Goal: Information Seeking & Learning: Learn about a topic

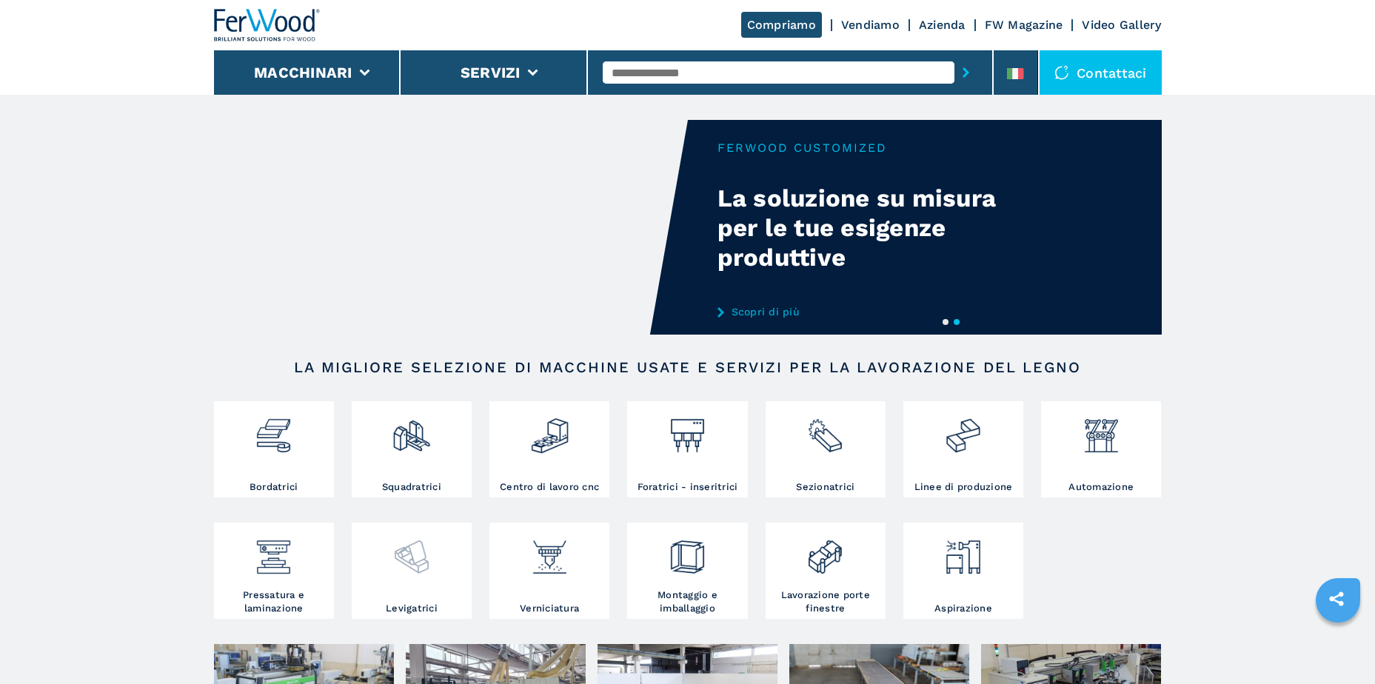
click at [402, 563] on img at bounding box center [411, 551] width 39 height 50
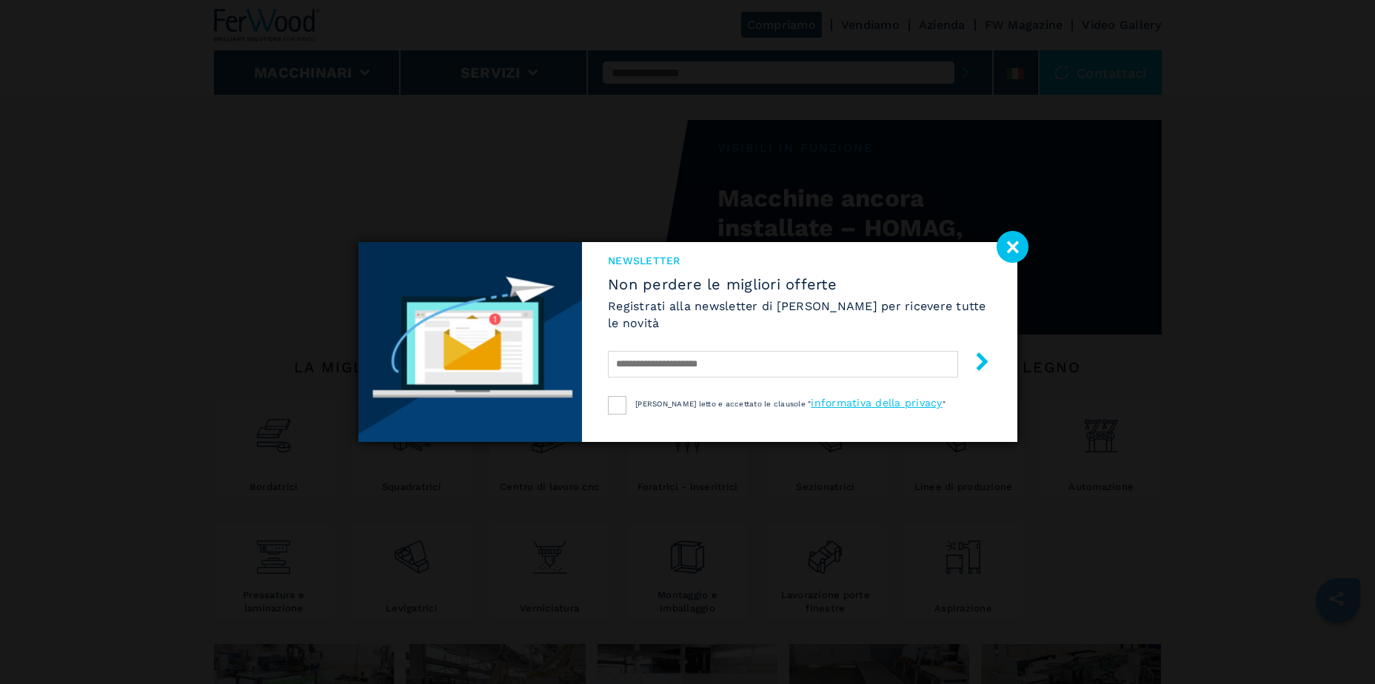
click at [1018, 252] on image at bounding box center [1012, 247] width 32 height 32
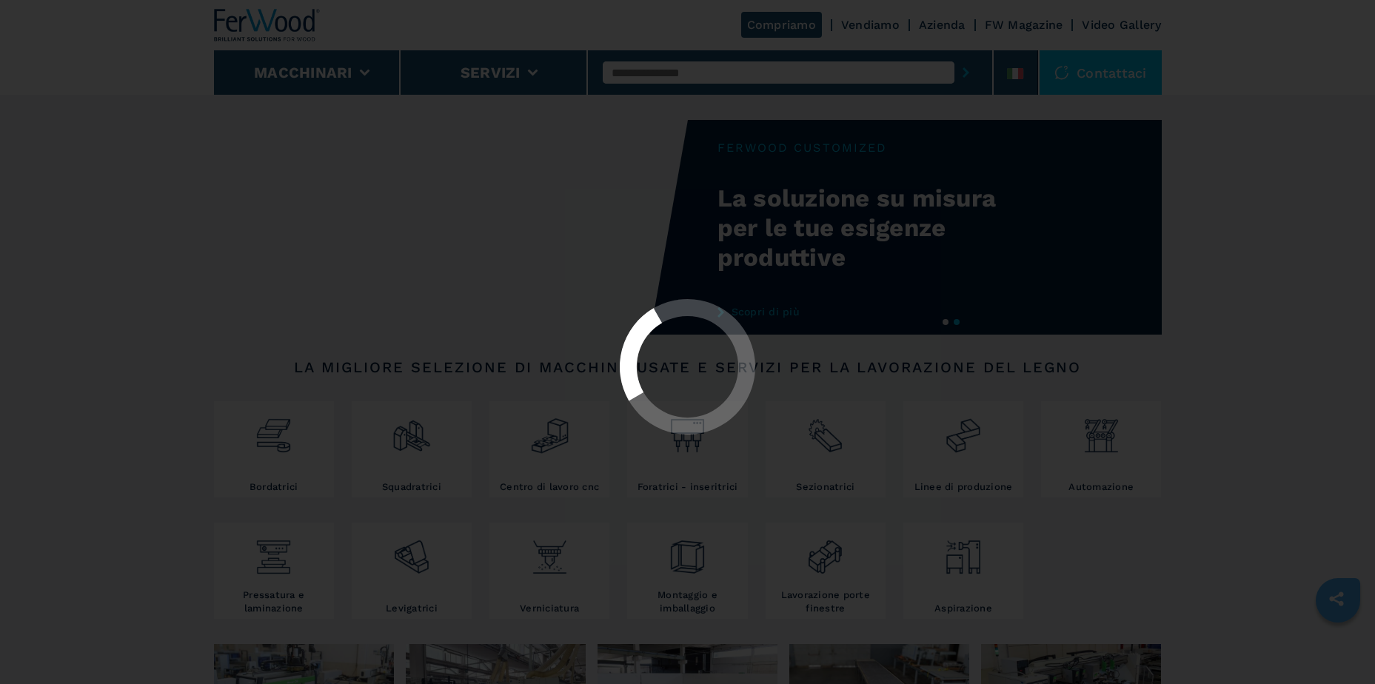
select select "**********"
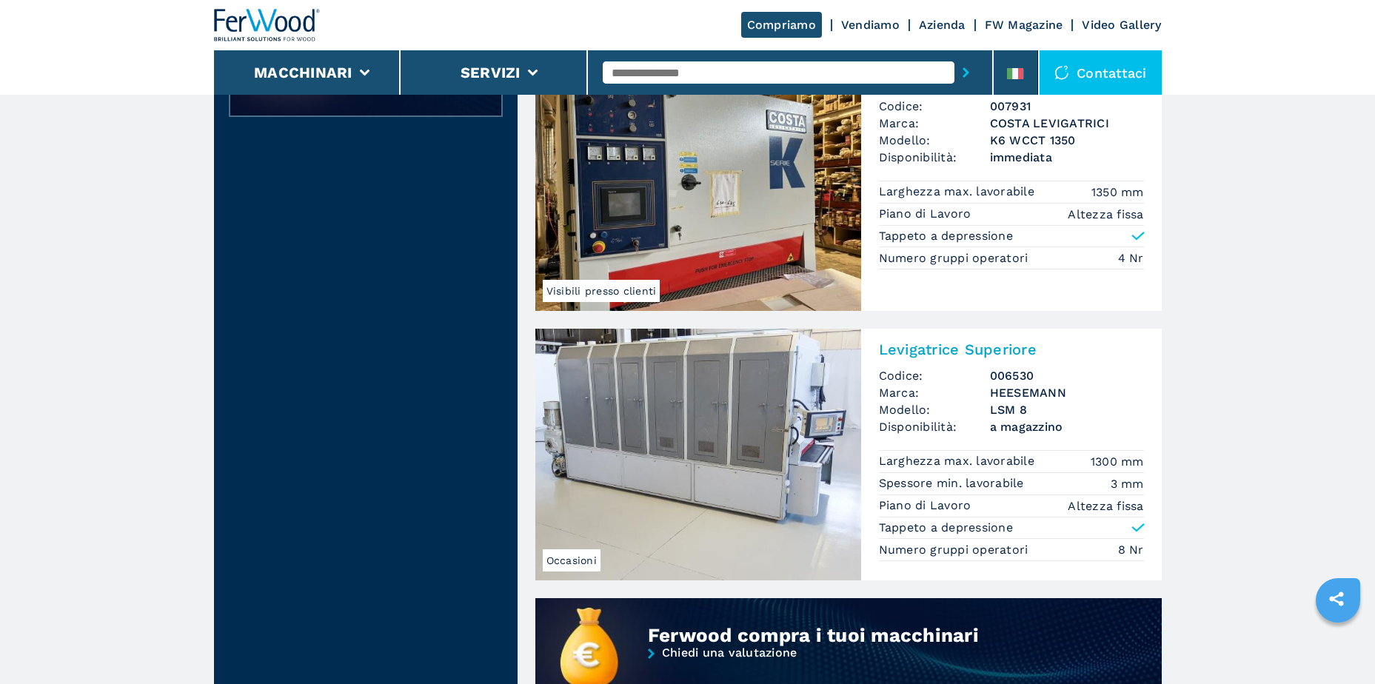
scroll to position [666, 0]
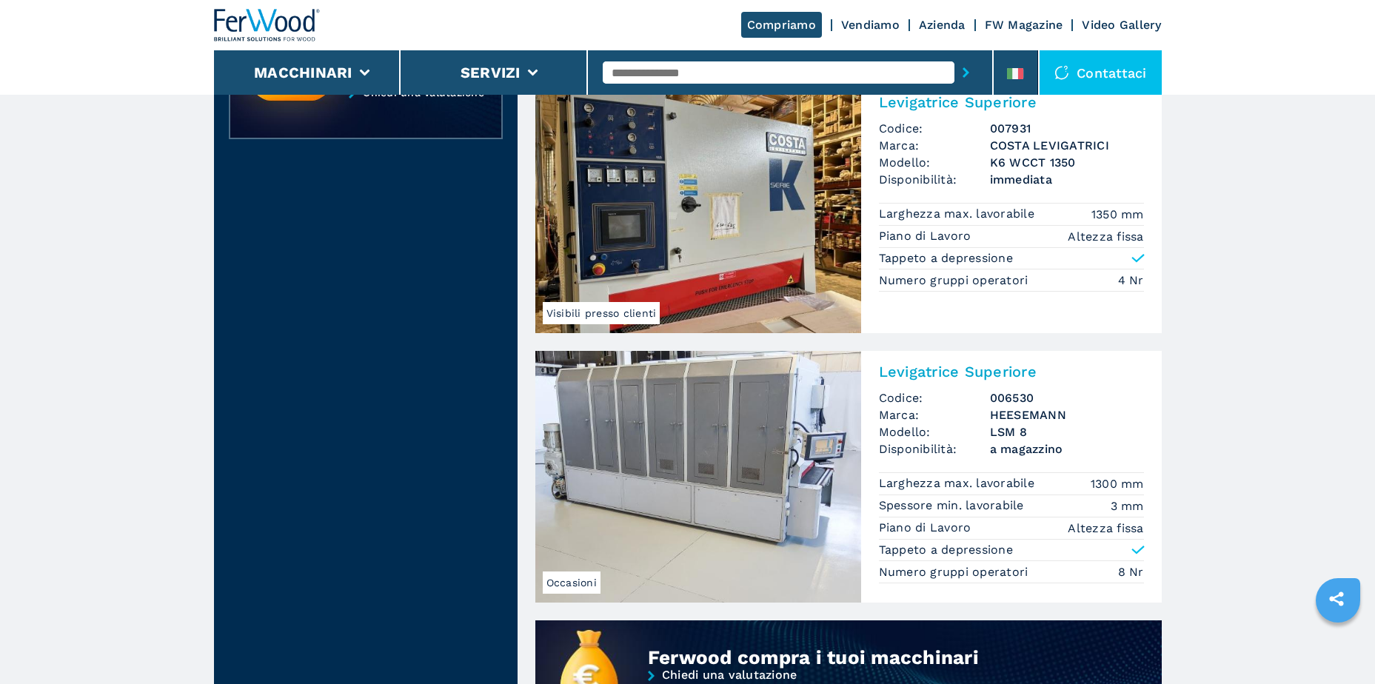
click at [773, 241] on img at bounding box center [698, 207] width 326 height 252
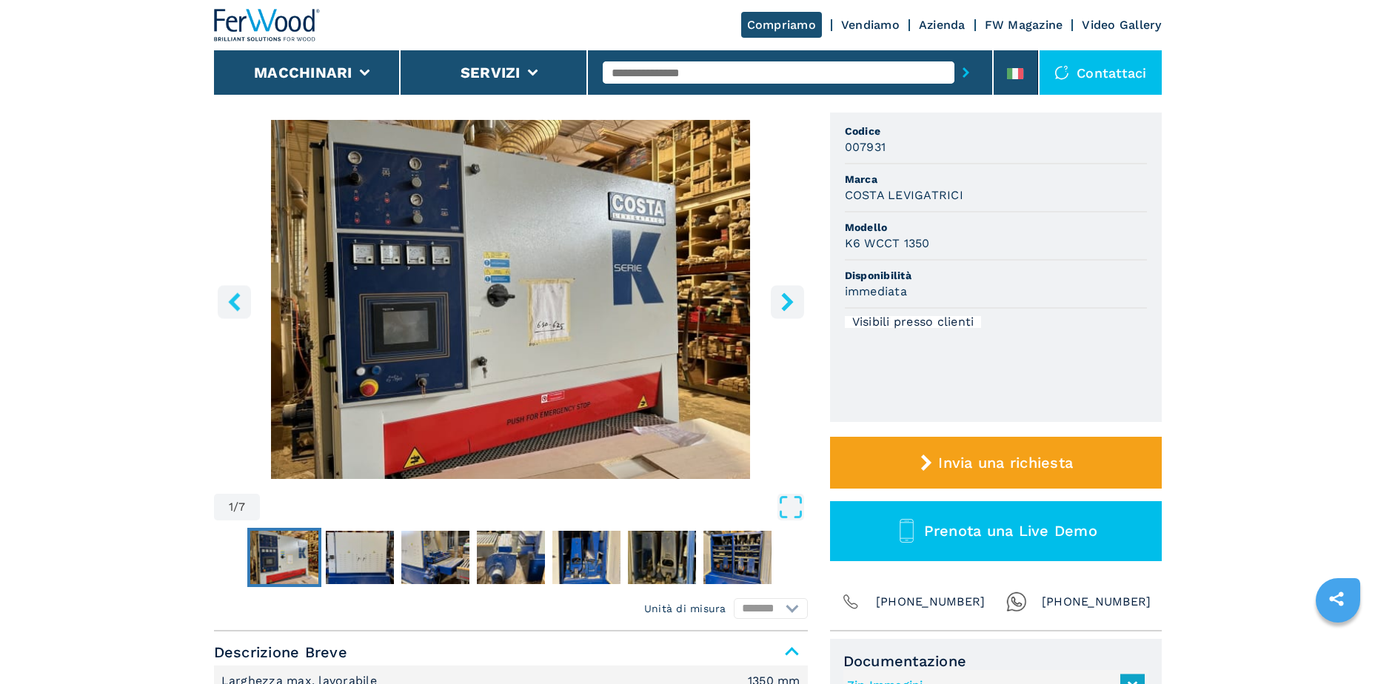
scroll to position [148, 0]
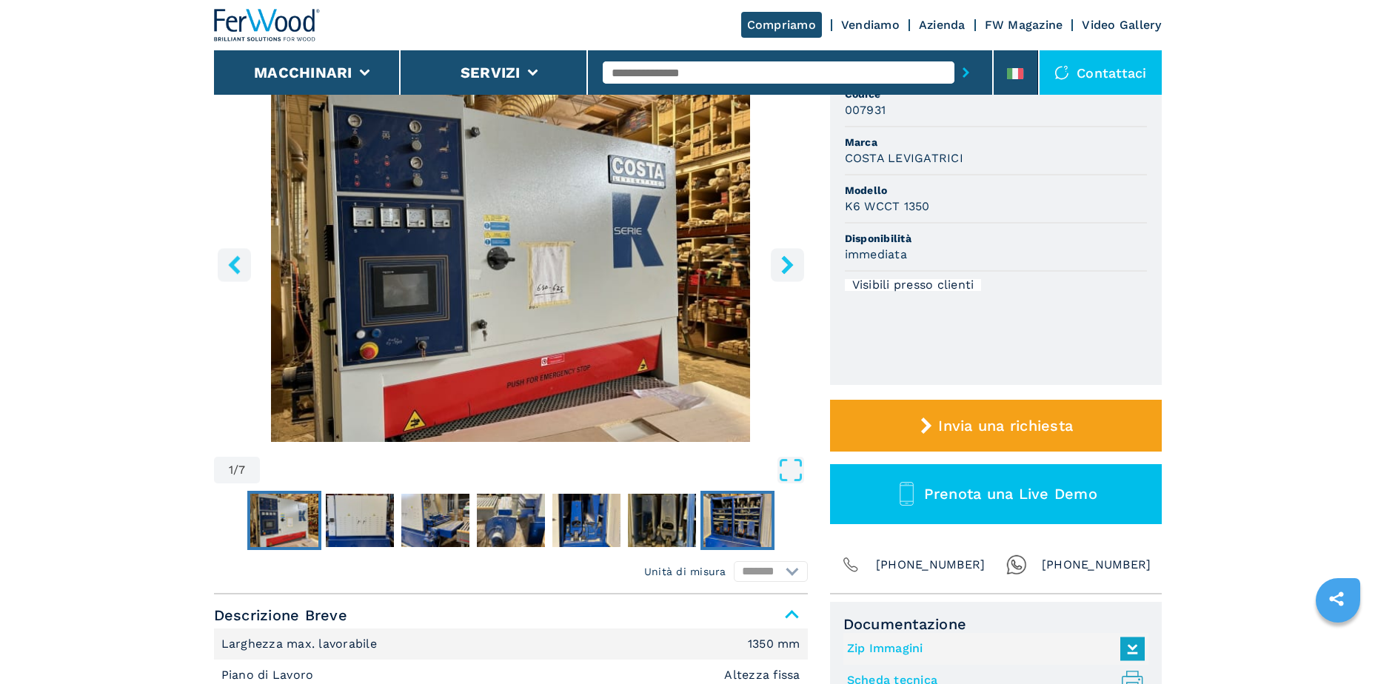
click at [739, 517] on img "Go to Slide 7" at bounding box center [737, 520] width 68 height 53
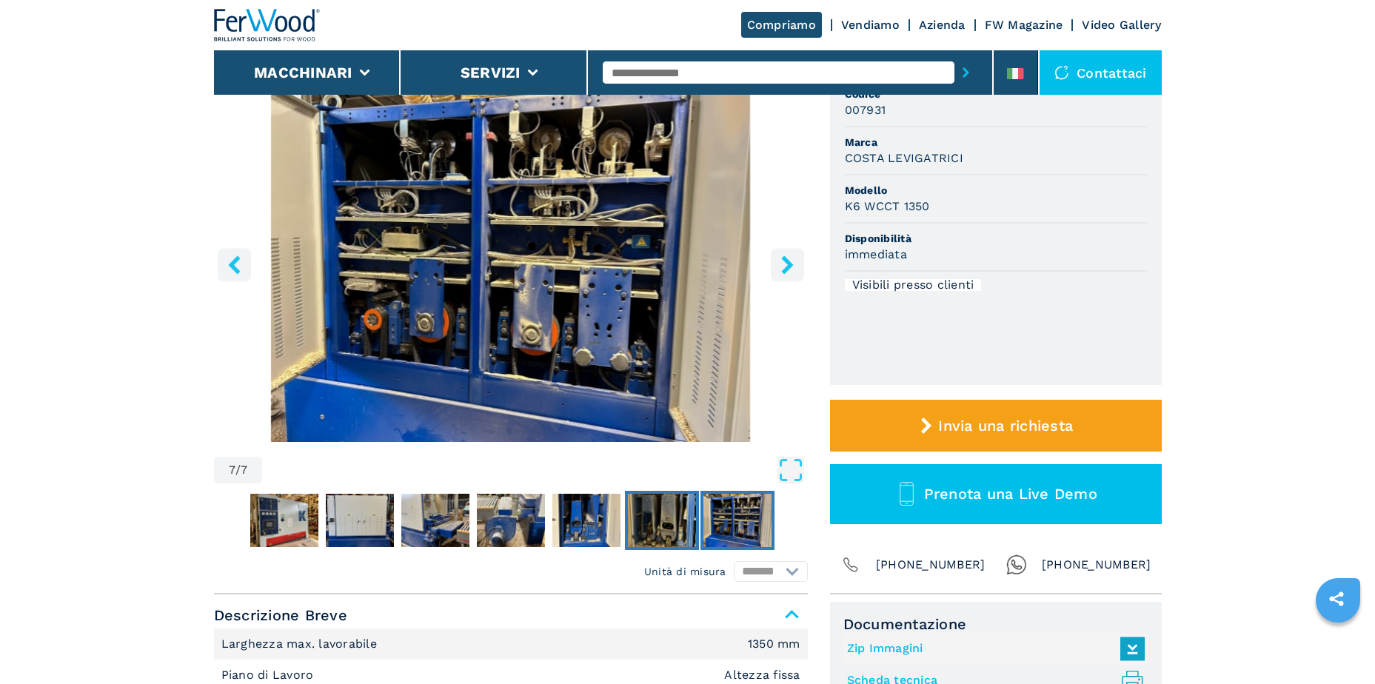
click at [675, 511] on img "Go to Slide 6" at bounding box center [662, 520] width 68 height 53
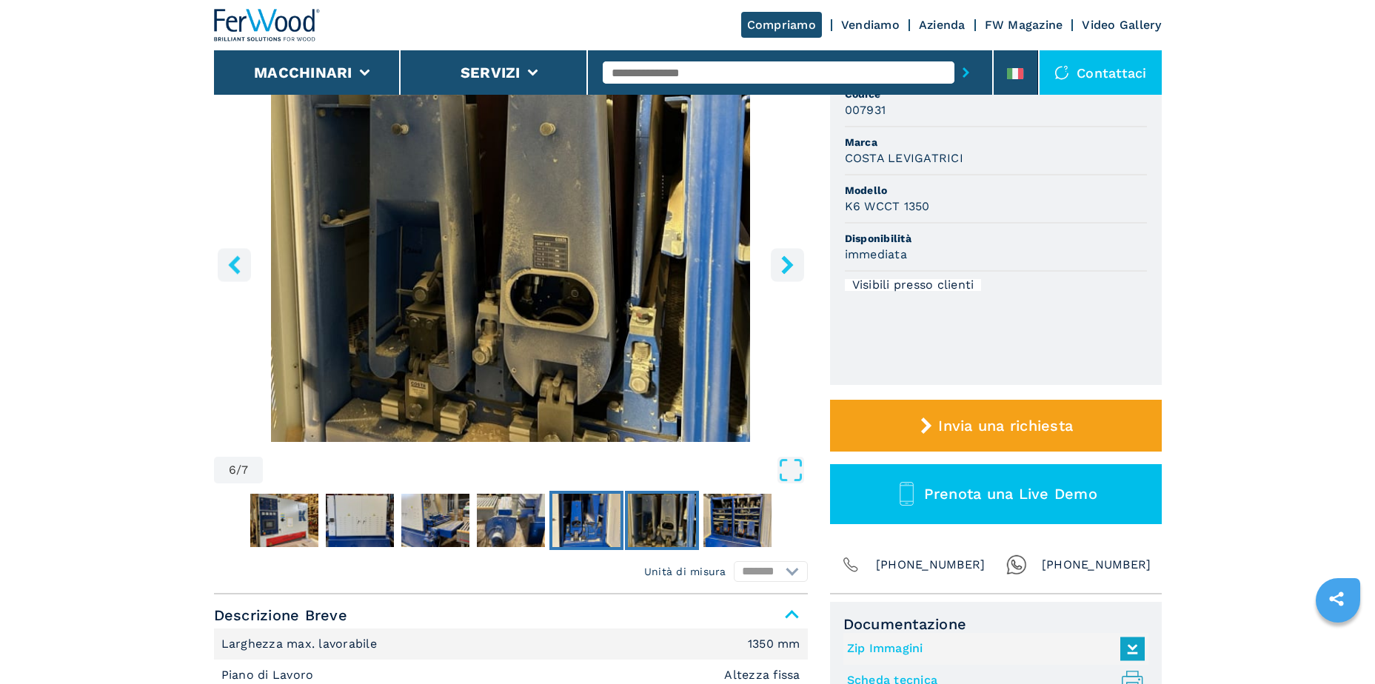
click at [604, 528] on img "Go to Slide 5" at bounding box center [586, 520] width 68 height 53
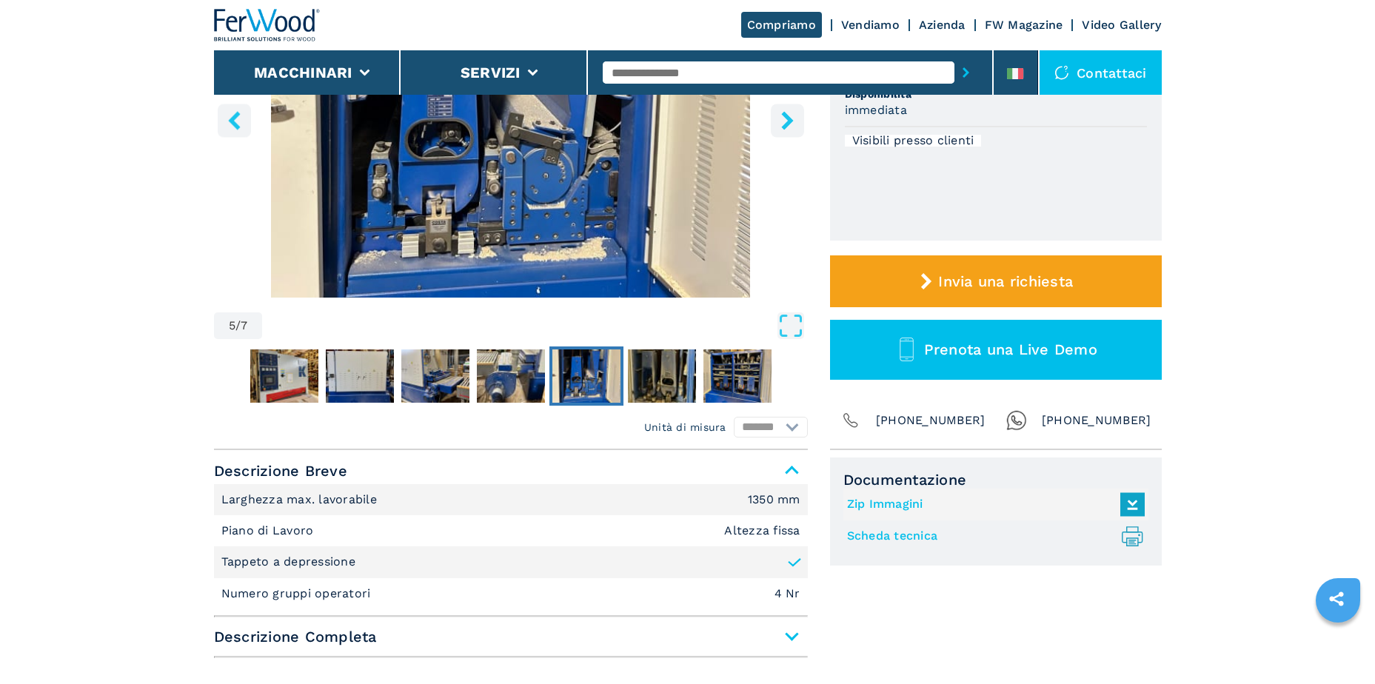
scroll to position [444, 0]
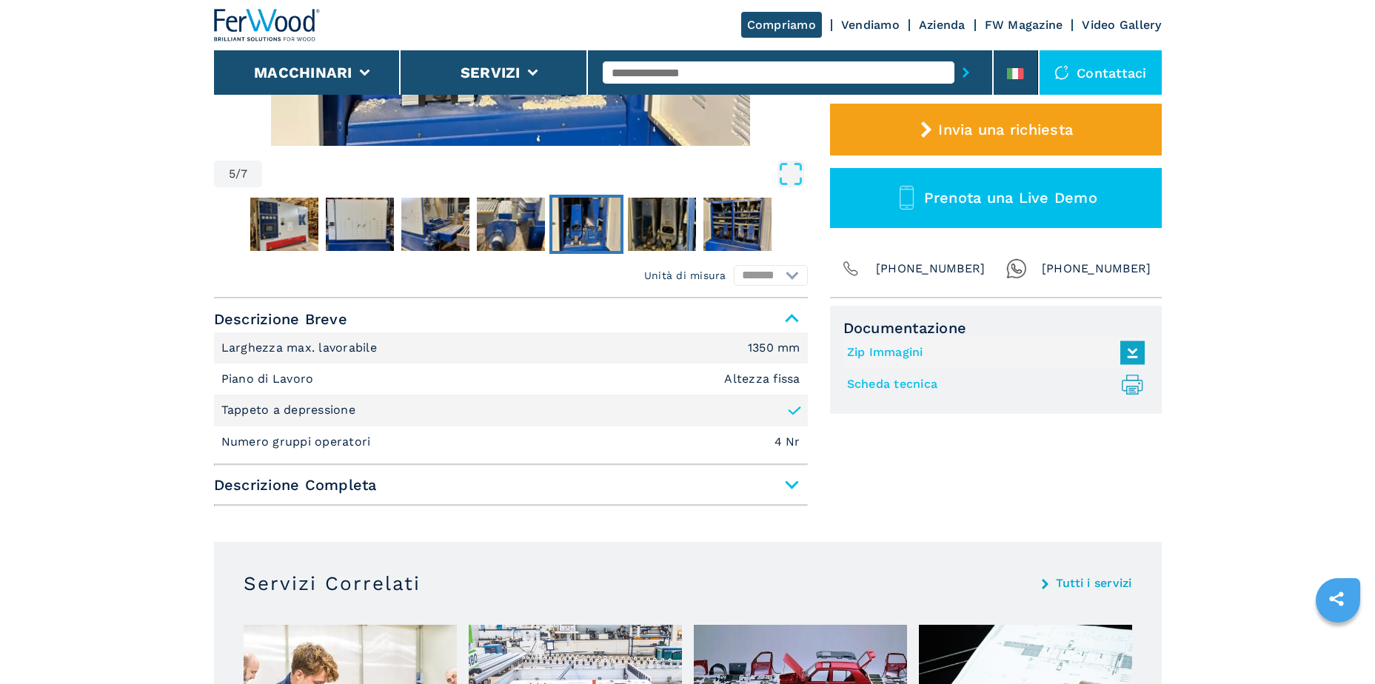
click at [792, 482] on span "Descrizione Completa" at bounding box center [511, 484] width 594 height 27
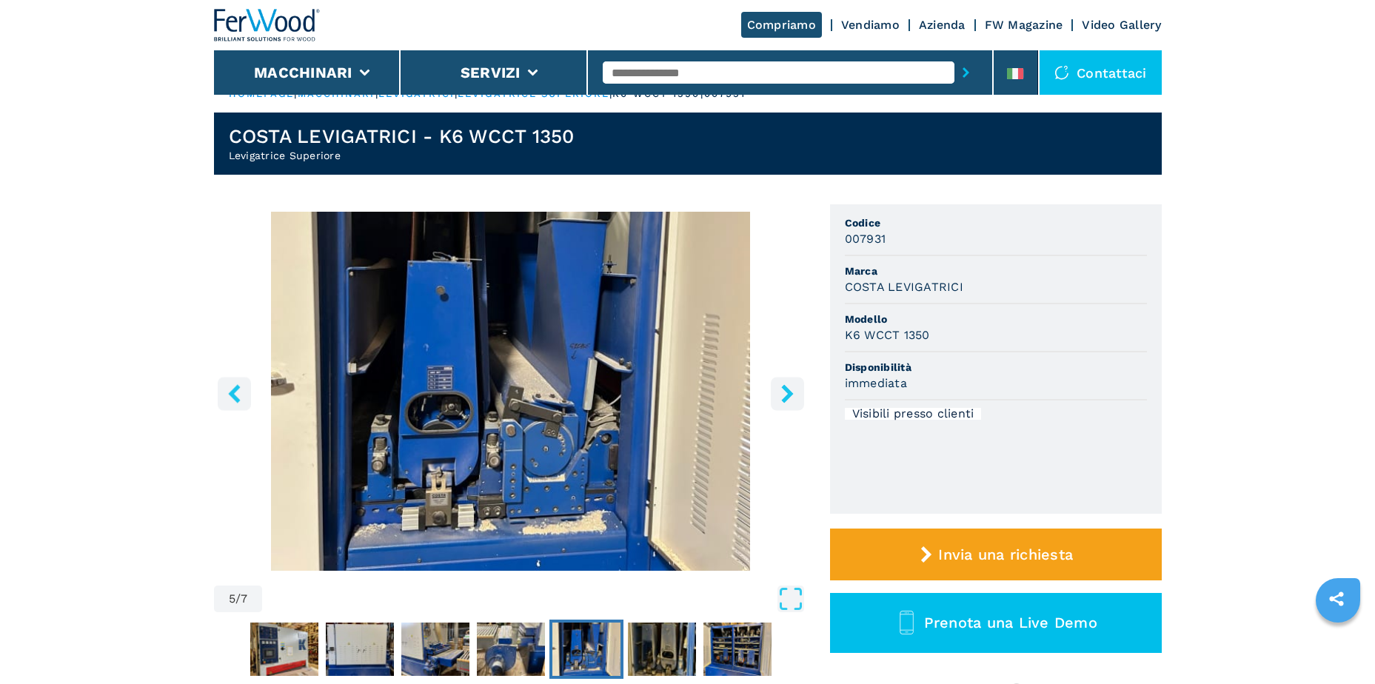
scroll to position [0, 0]
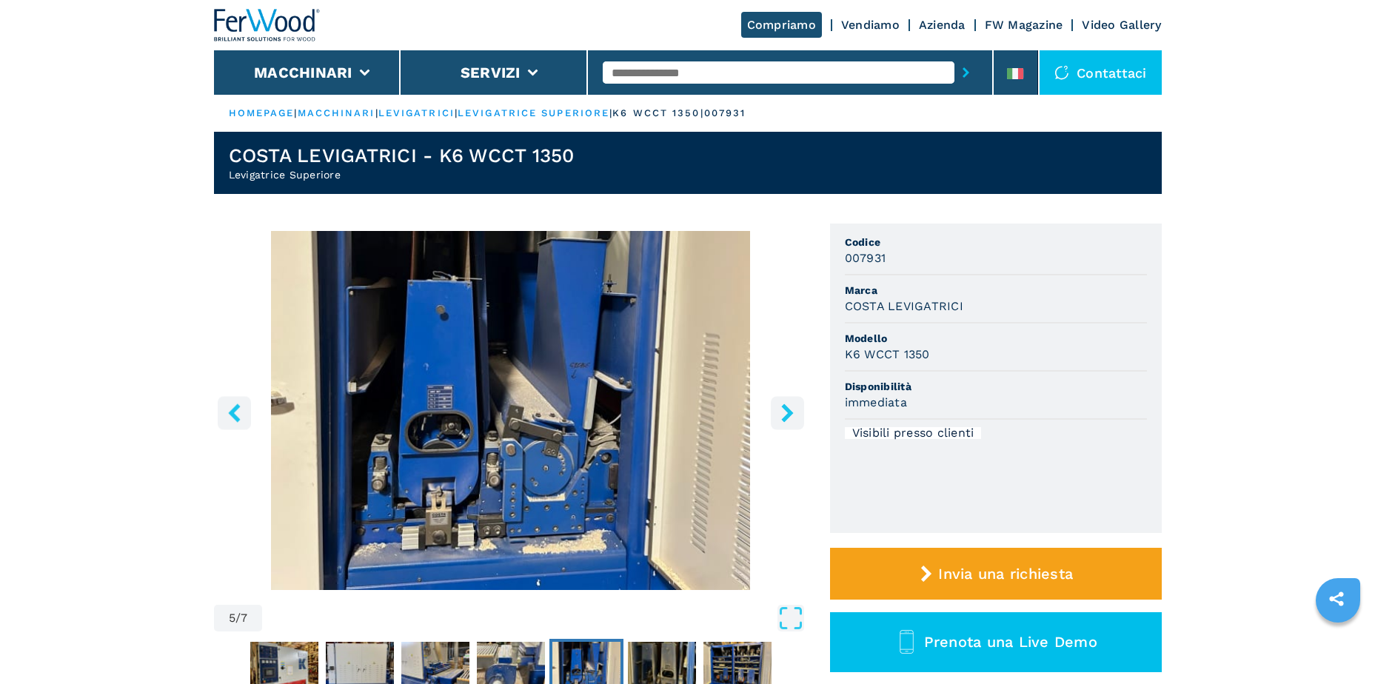
click at [791, 418] on icon "right-button" at bounding box center [787, 412] width 19 height 19
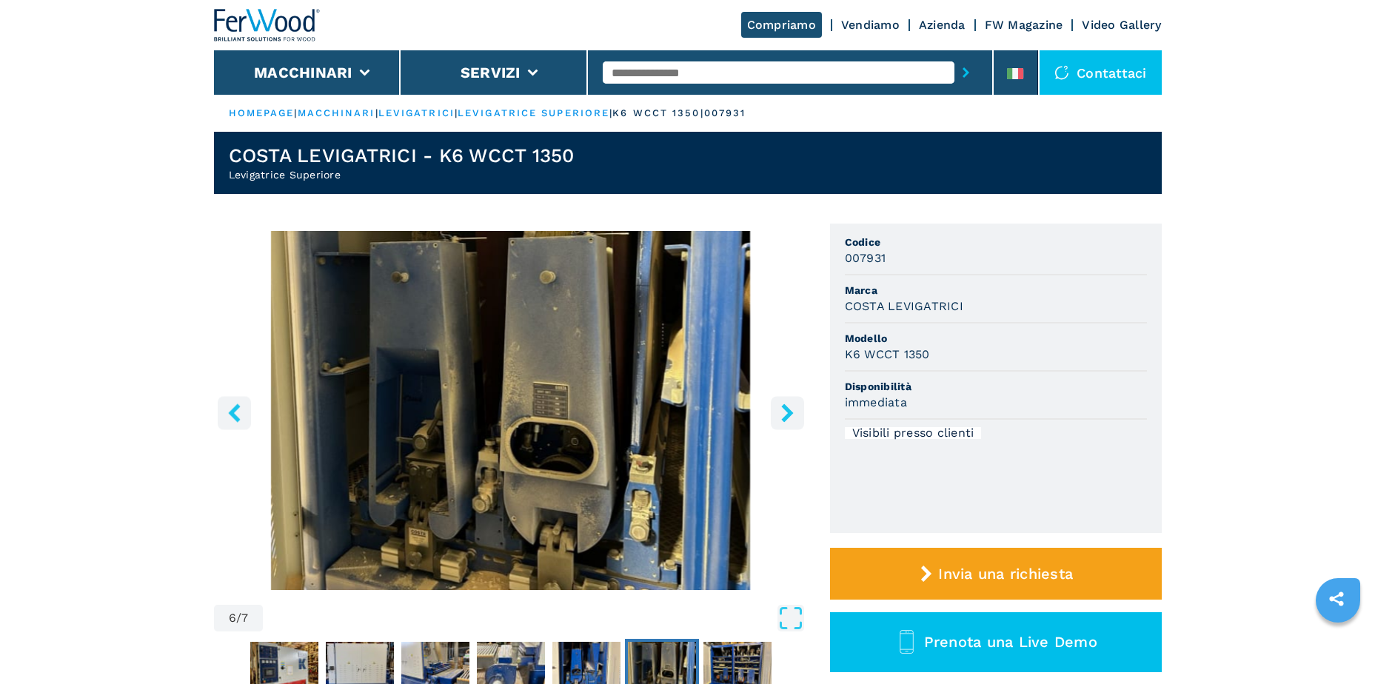
click at [791, 418] on icon "right-button" at bounding box center [787, 412] width 19 height 19
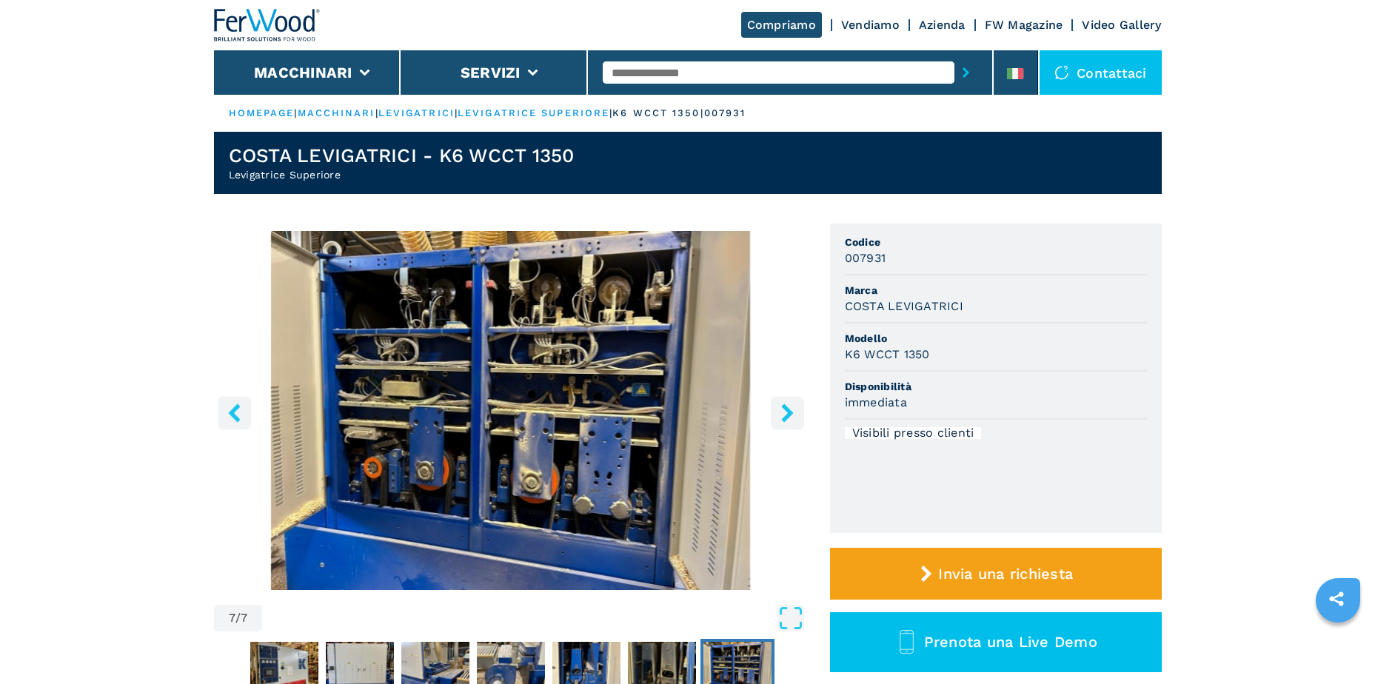
click at [791, 418] on icon "right-button" at bounding box center [787, 412] width 19 height 19
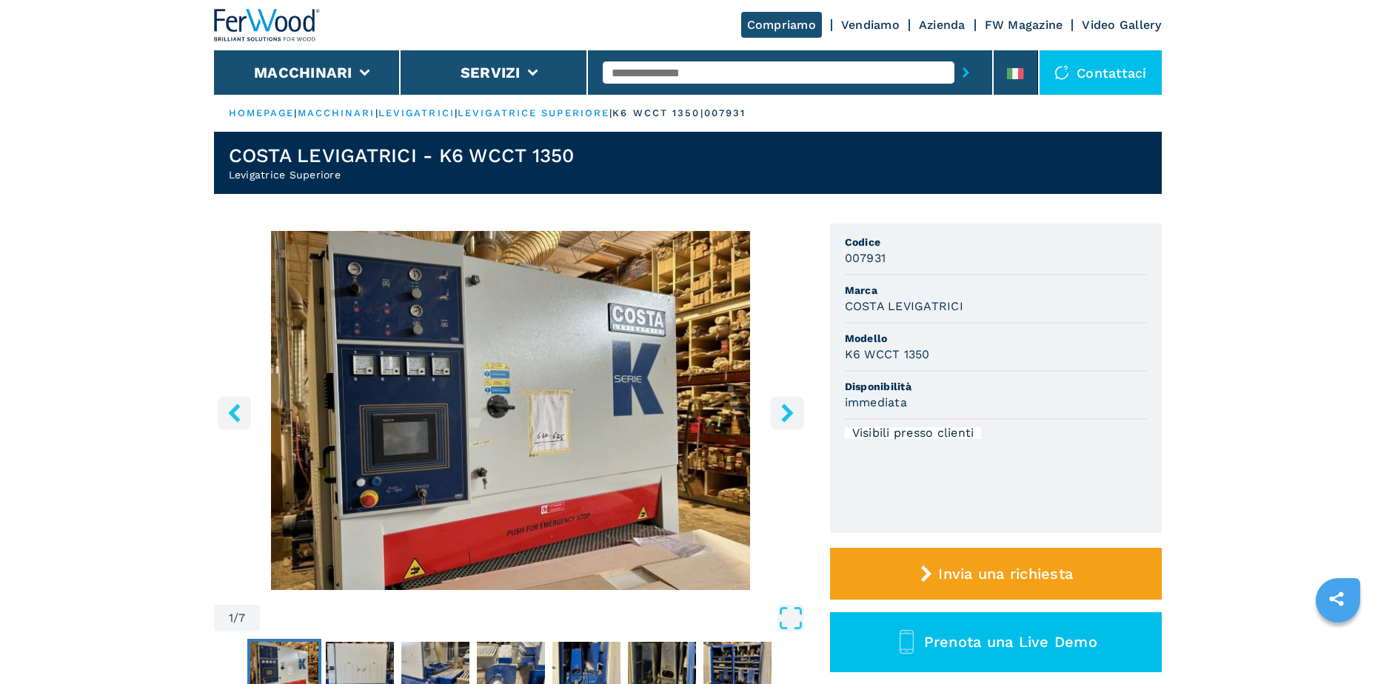
click at [791, 418] on icon "right-button" at bounding box center [787, 412] width 19 height 19
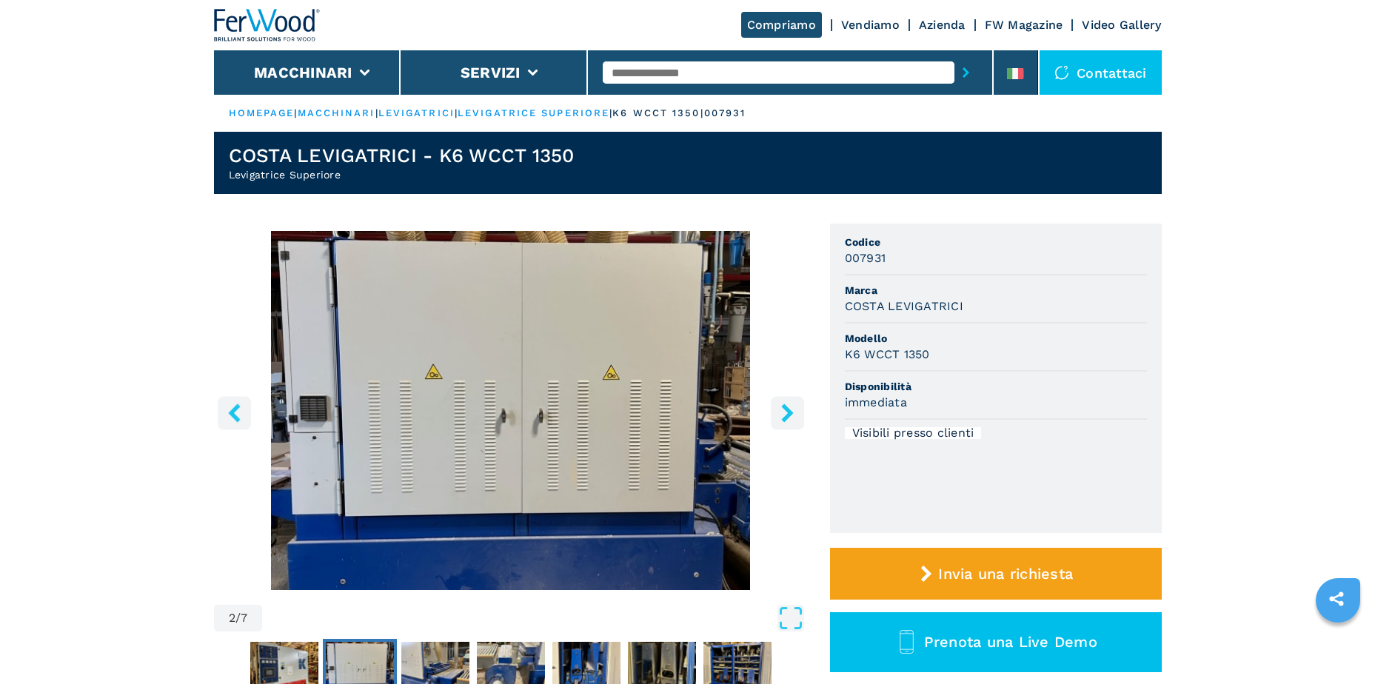
click at [791, 418] on icon "right-button" at bounding box center [787, 412] width 19 height 19
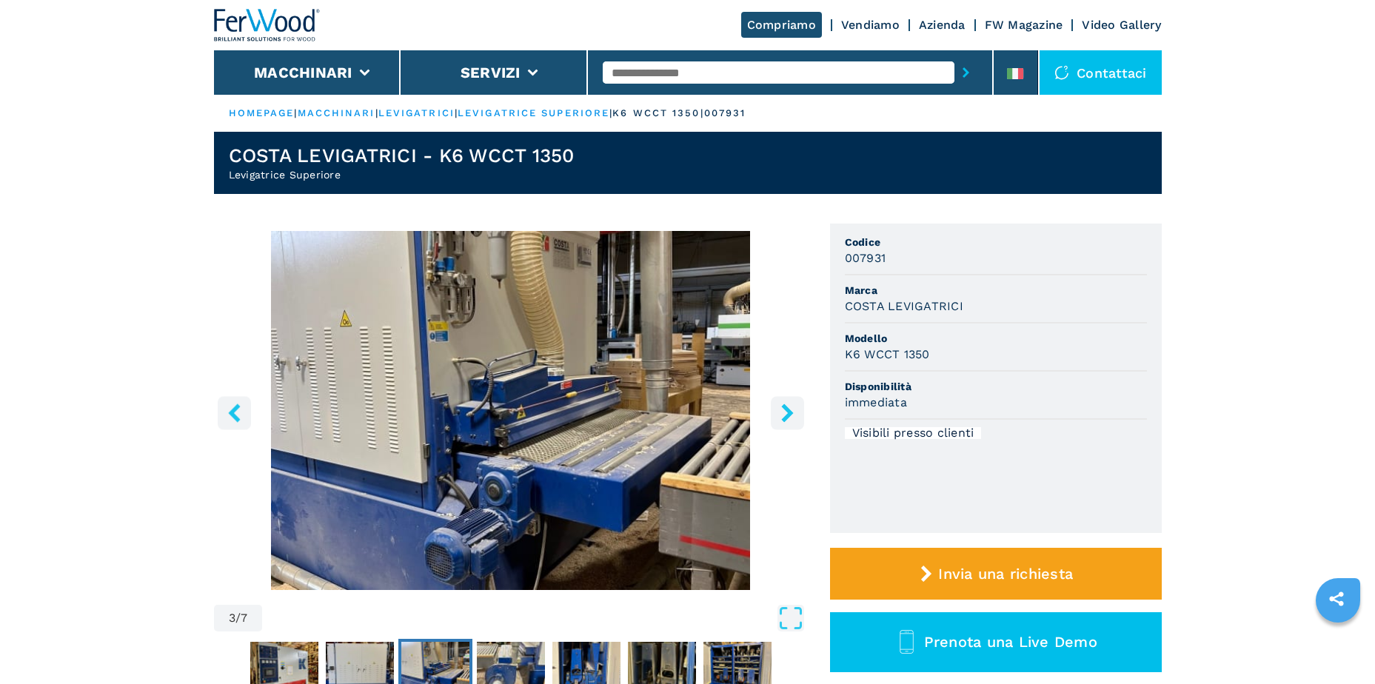
click at [791, 418] on icon "right-button" at bounding box center [787, 412] width 19 height 19
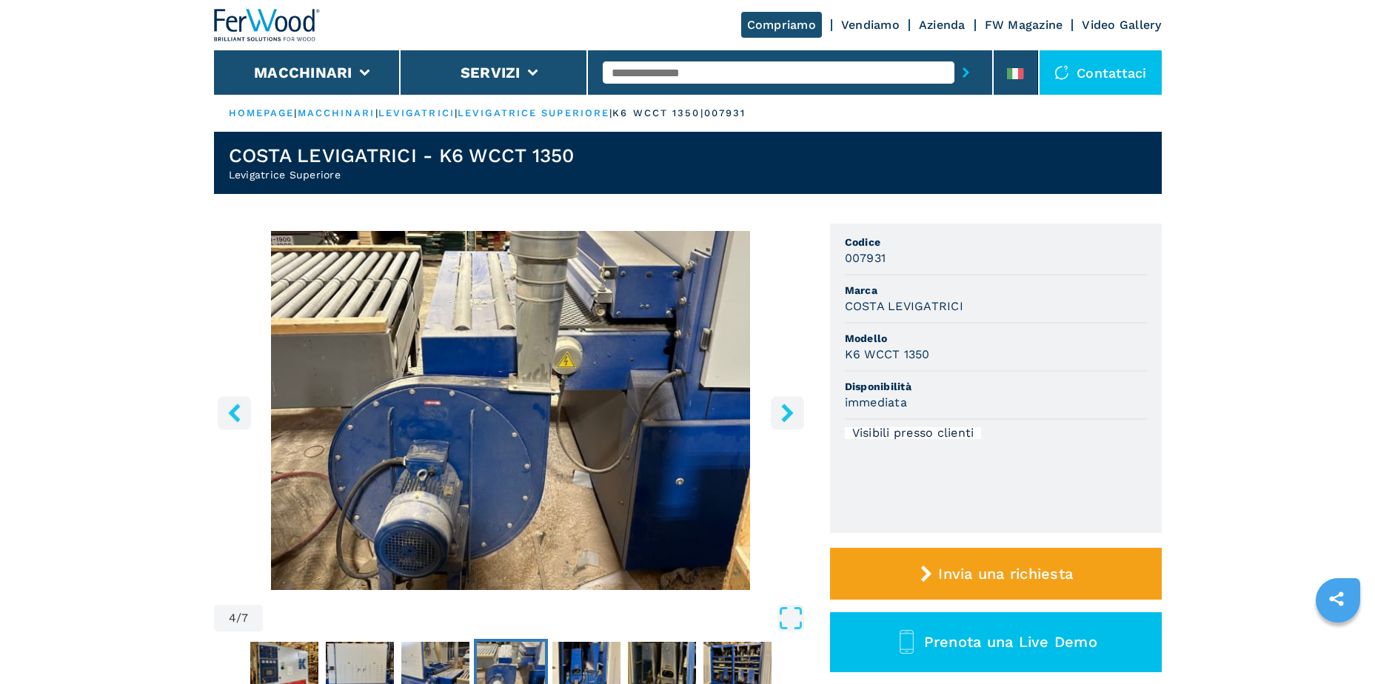
click at [791, 418] on icon "right-button" at bounding box center [787, 412] width 19 height 19
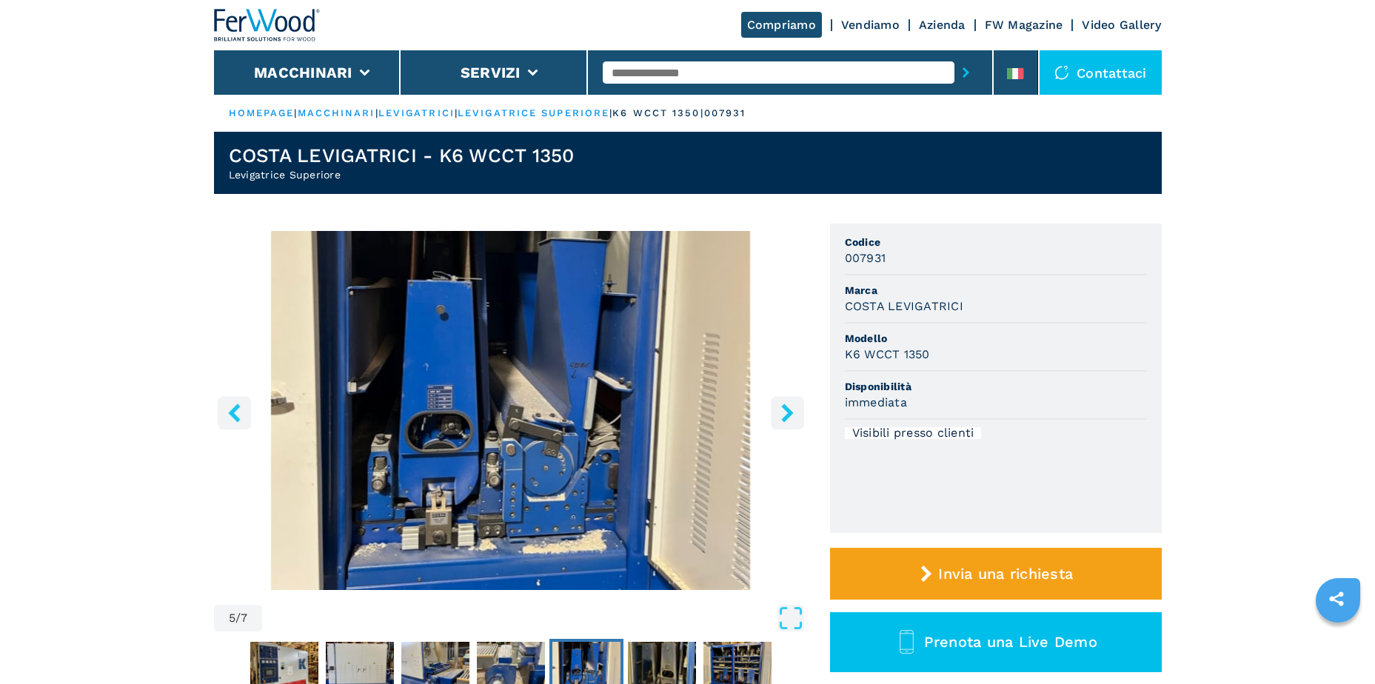
click at [791, 418] on icon "right-button" at bounding box center [787, 412] width 19 height 19
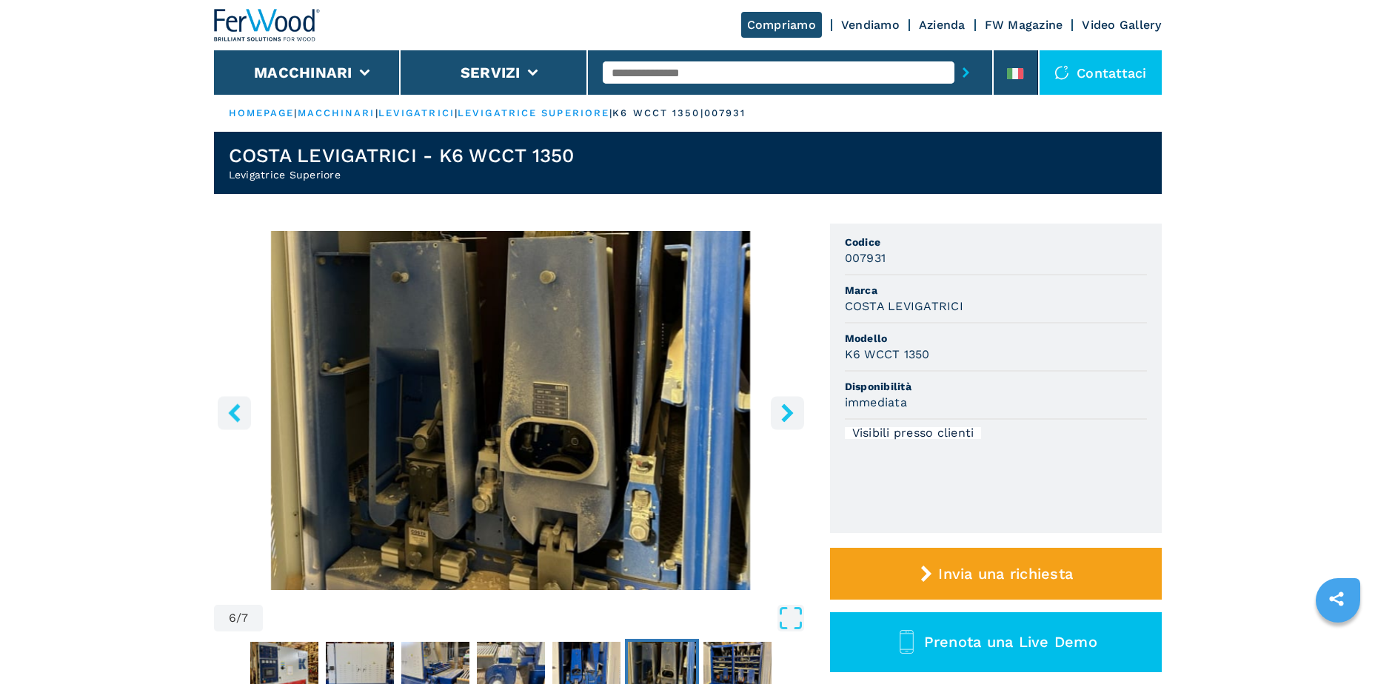
click at [791, 418] on icon "right-button" at bounding box center [787, 412] width 19 height 19
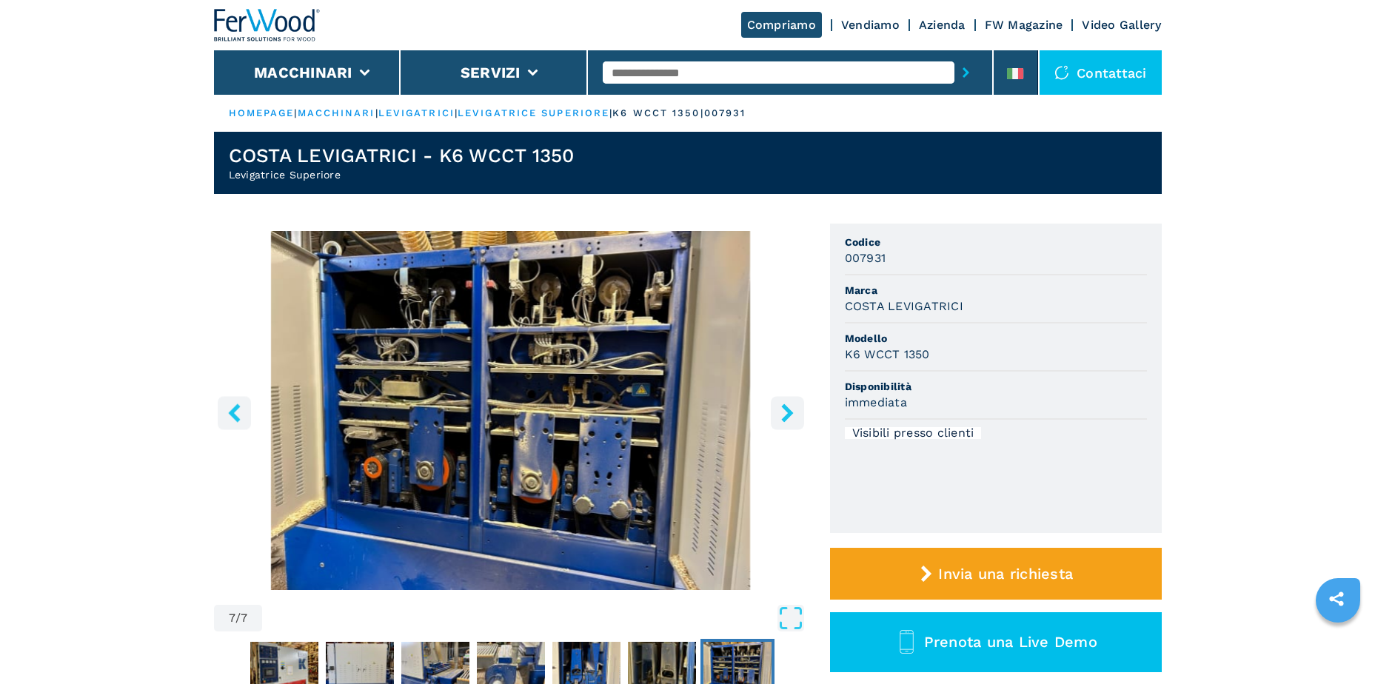
click at [791, 418] on icon "right-button" at bounding box center [787, 412] width 19 height 19
